Goal: Task Accomplishment & Management: Complete application form

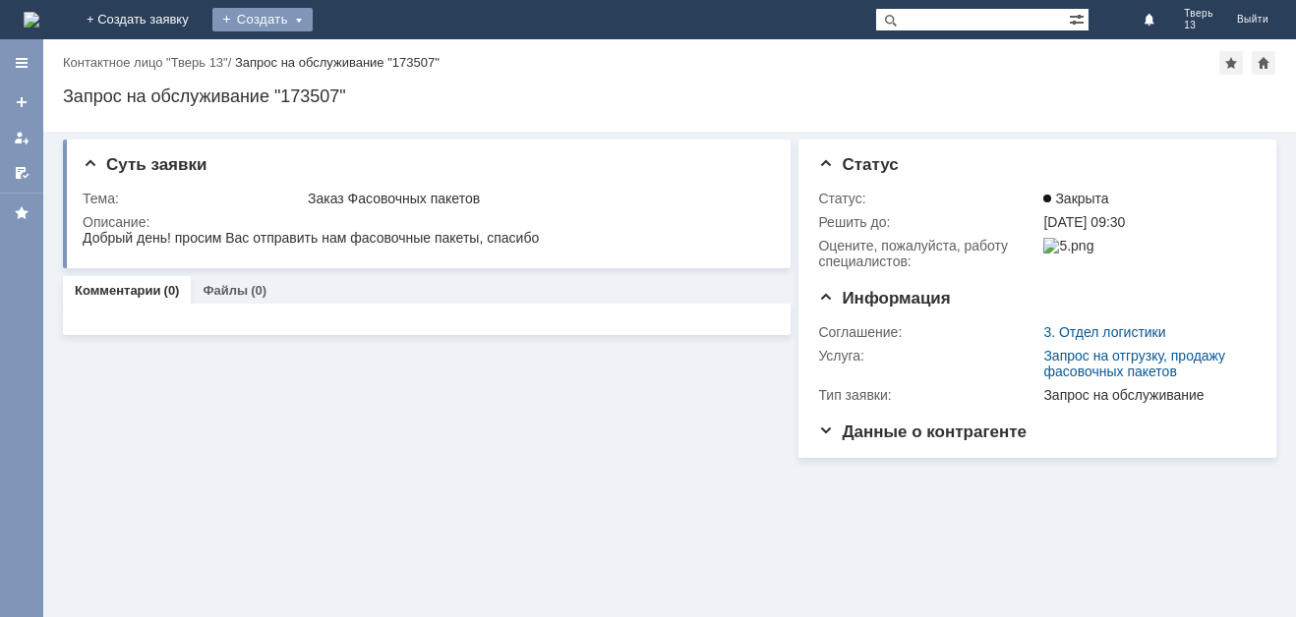
click at [313, 20] on div "Создать" at bounding box center [262, 20] width 100 height 24
click at [366, 61] on link "Заявка" at bounding box center [290, 59] width 149 height 24
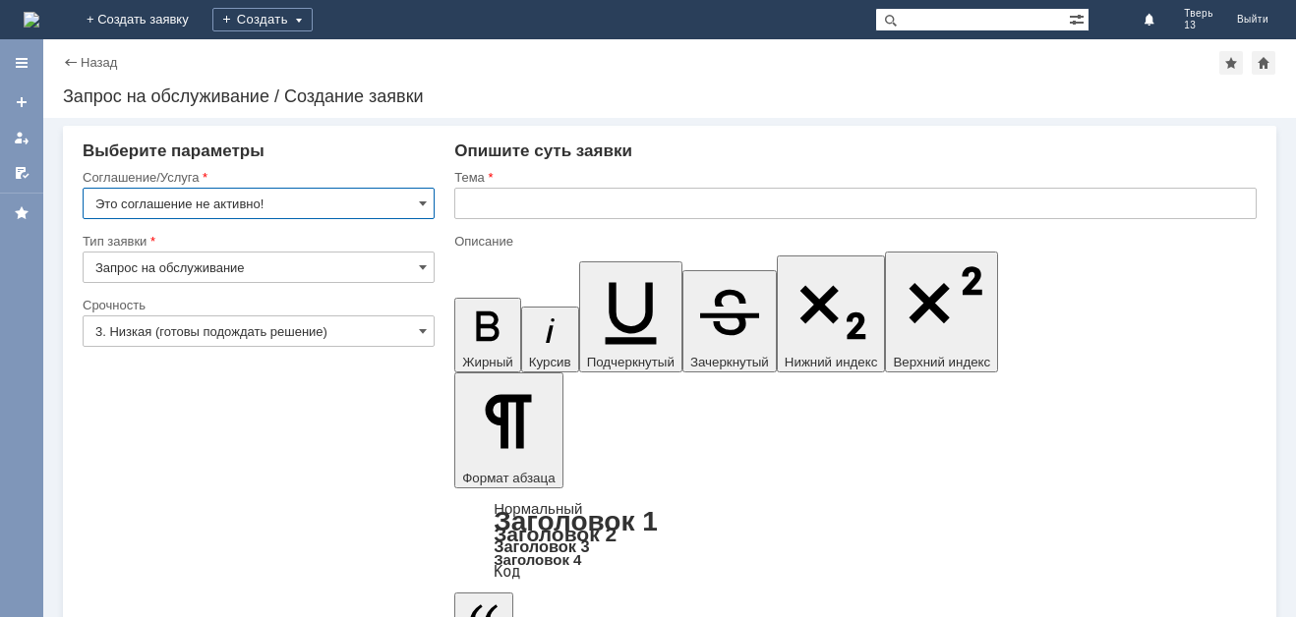
click at [404, 204] on input "Это соглашение не активно!" at bounding box center [259, 203] width 352 height 31
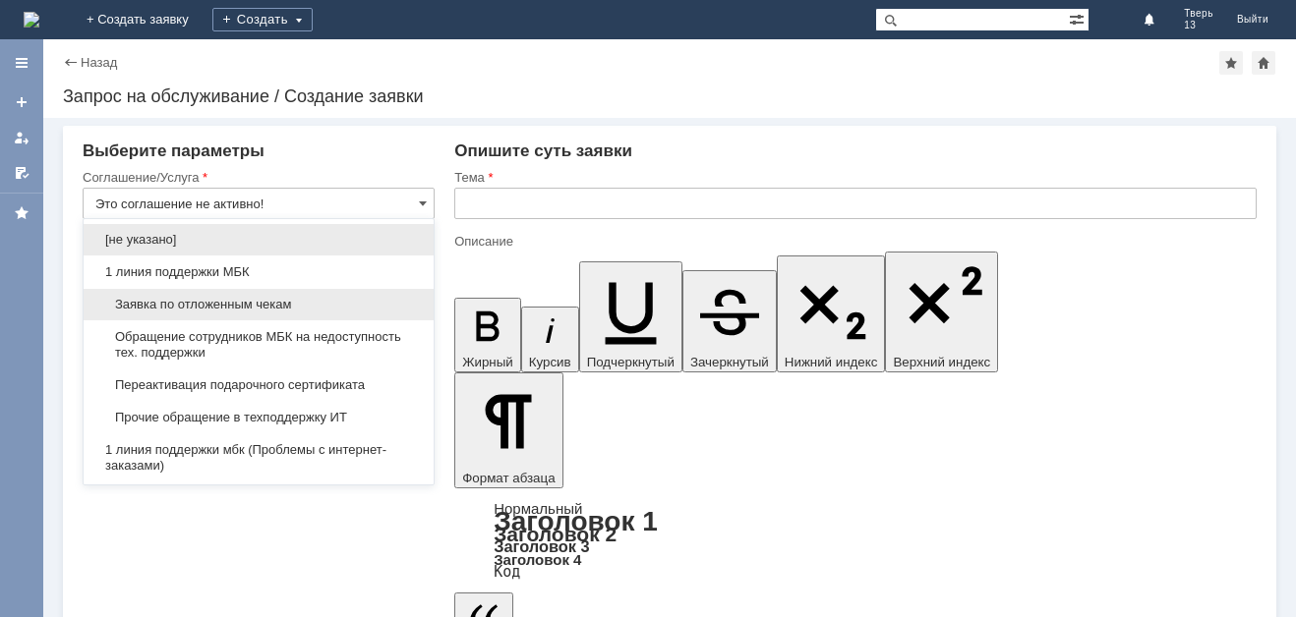
click at [306, 310] on span "Заявка по отложенным чекам" at bounding box center [258, 305] width 326 height 16
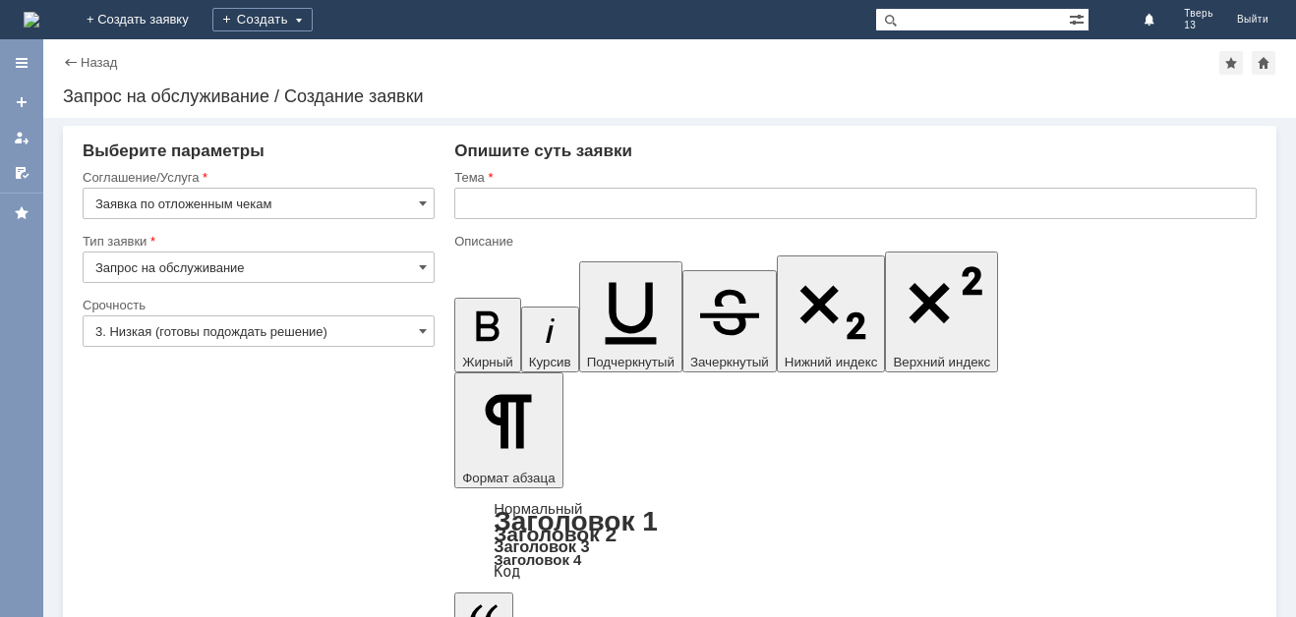
type input "Заявка по отложенным чекам"
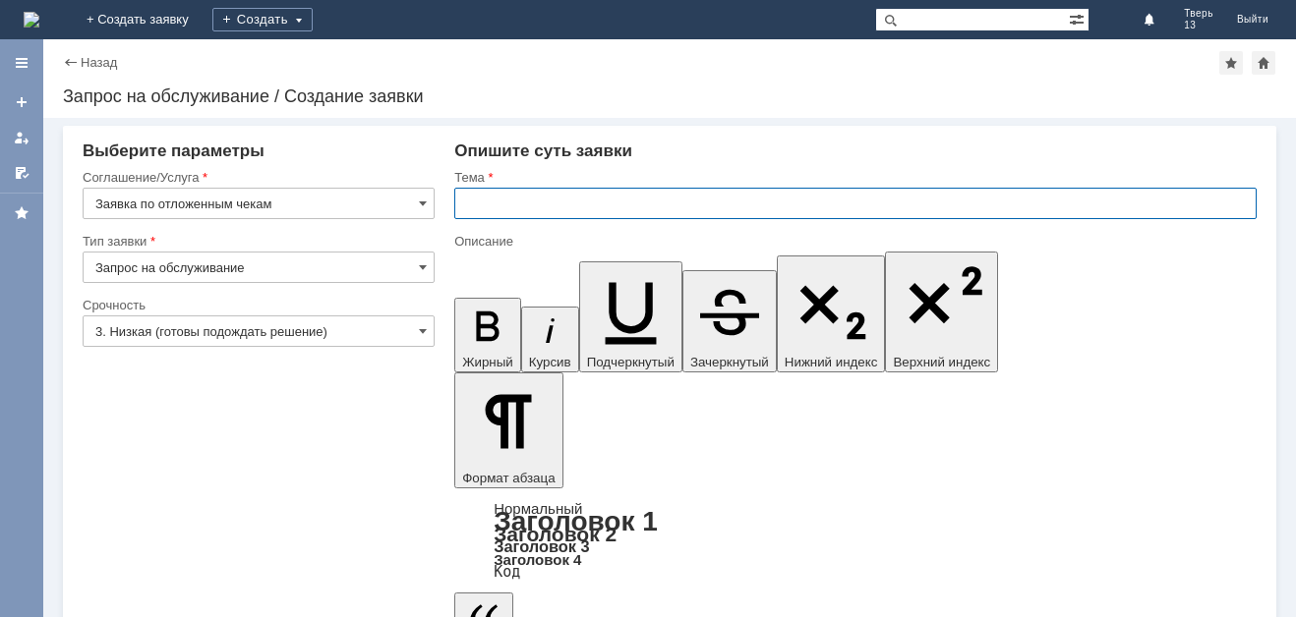
click at [523, 205] on input "text" at bounding box center [855, 203] width 802 height 31
type input "оч"
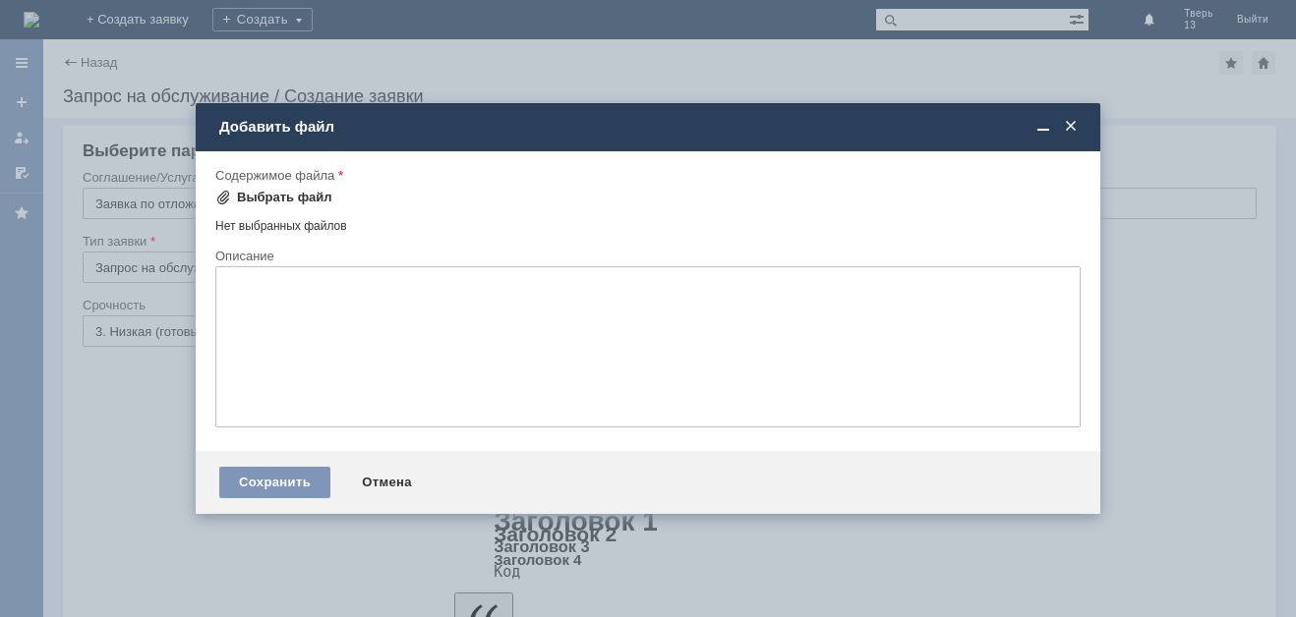
click at [239, 192] on div "Выбрать файл" at bounding box center [284, 198] width 95 height 16
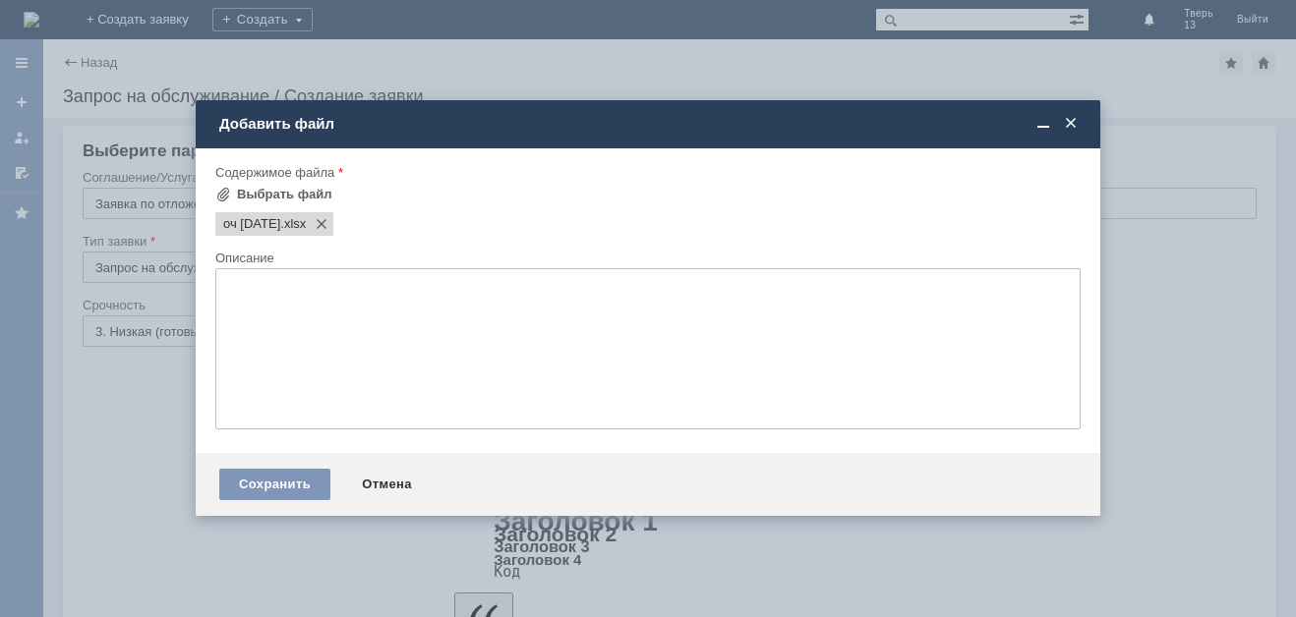
click at [525, 261] on div "Описание" at bounding box center [645, 258] width 861 height 13
click at [299, 478] on div "Сохранить" at bounding box center [274, 484] width 111 height 31
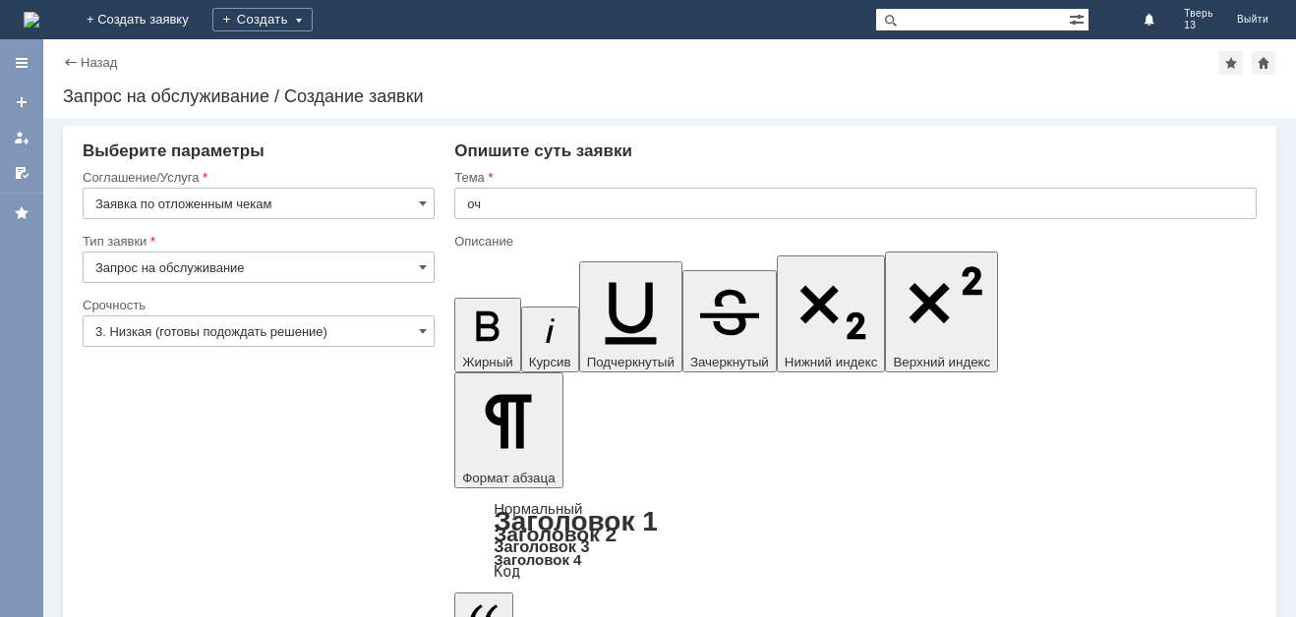
drag, startPoint x: 152, startPoint y: 584, endPoint x: 167, endPoint y: 576, distance: 16.7
